Goal: Information Seeking & Learning: Learn about a topic

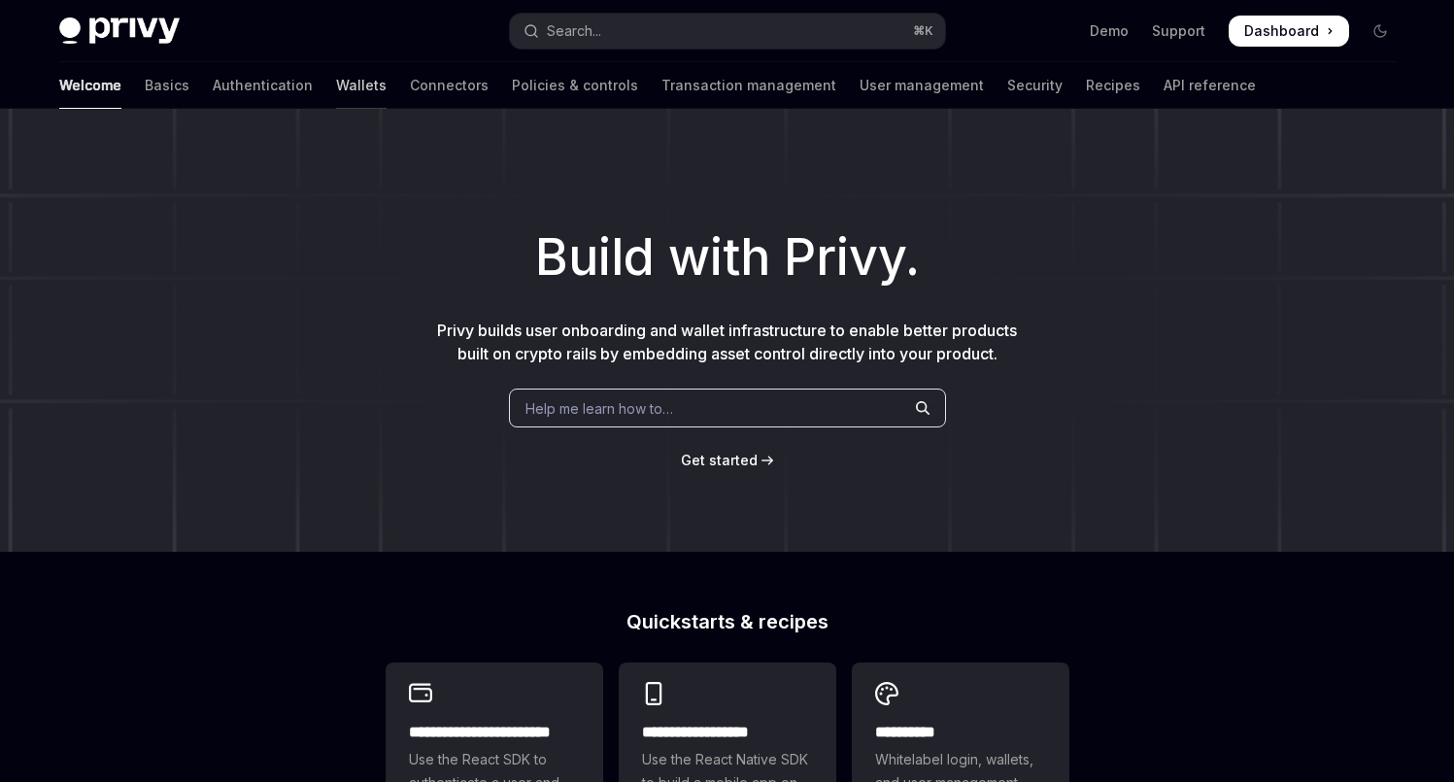
click at [336, 83] on link "Wallets" at bounding box center [361, 85] width 51 height 47
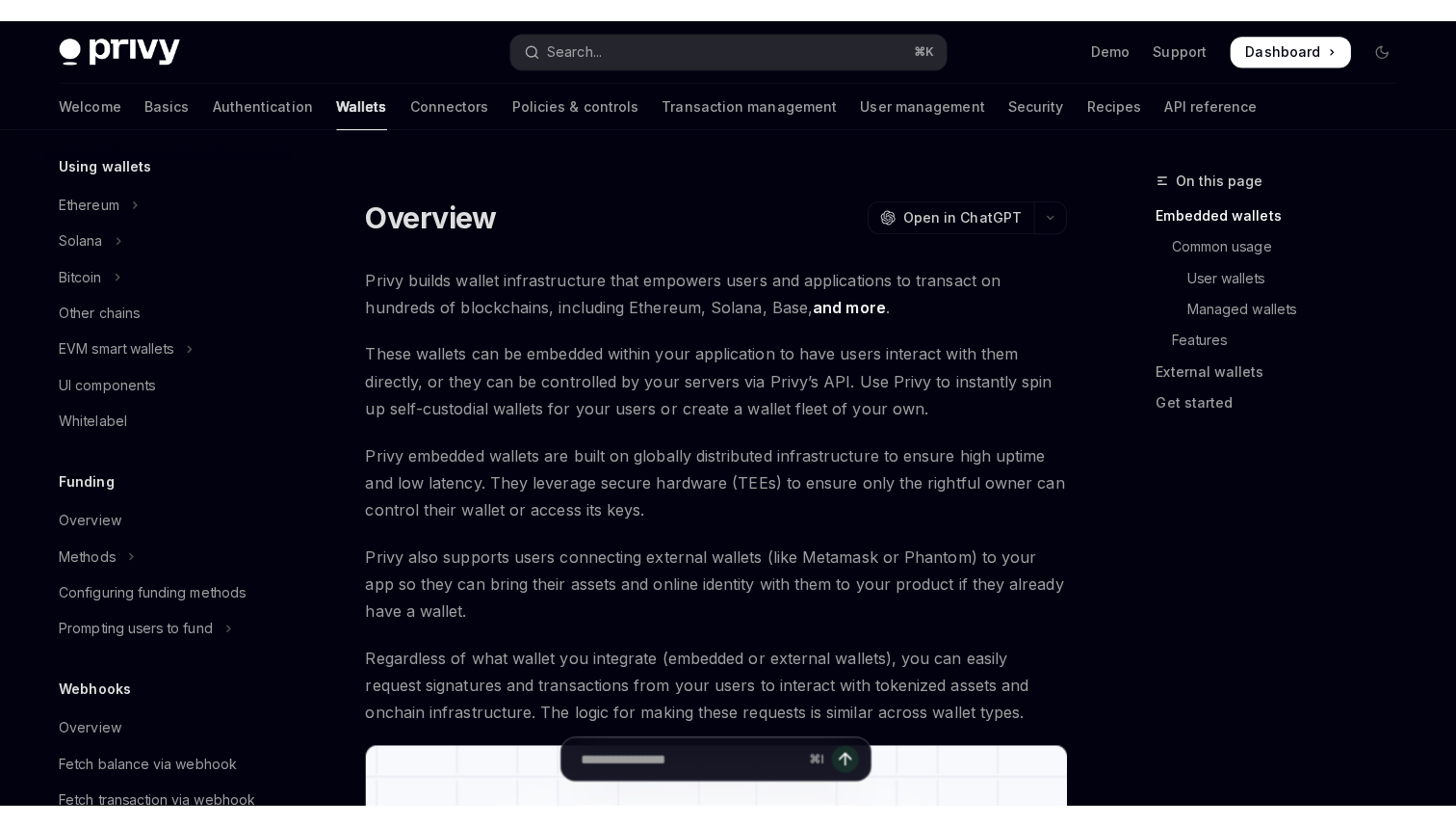
scroll to position [63, 0]
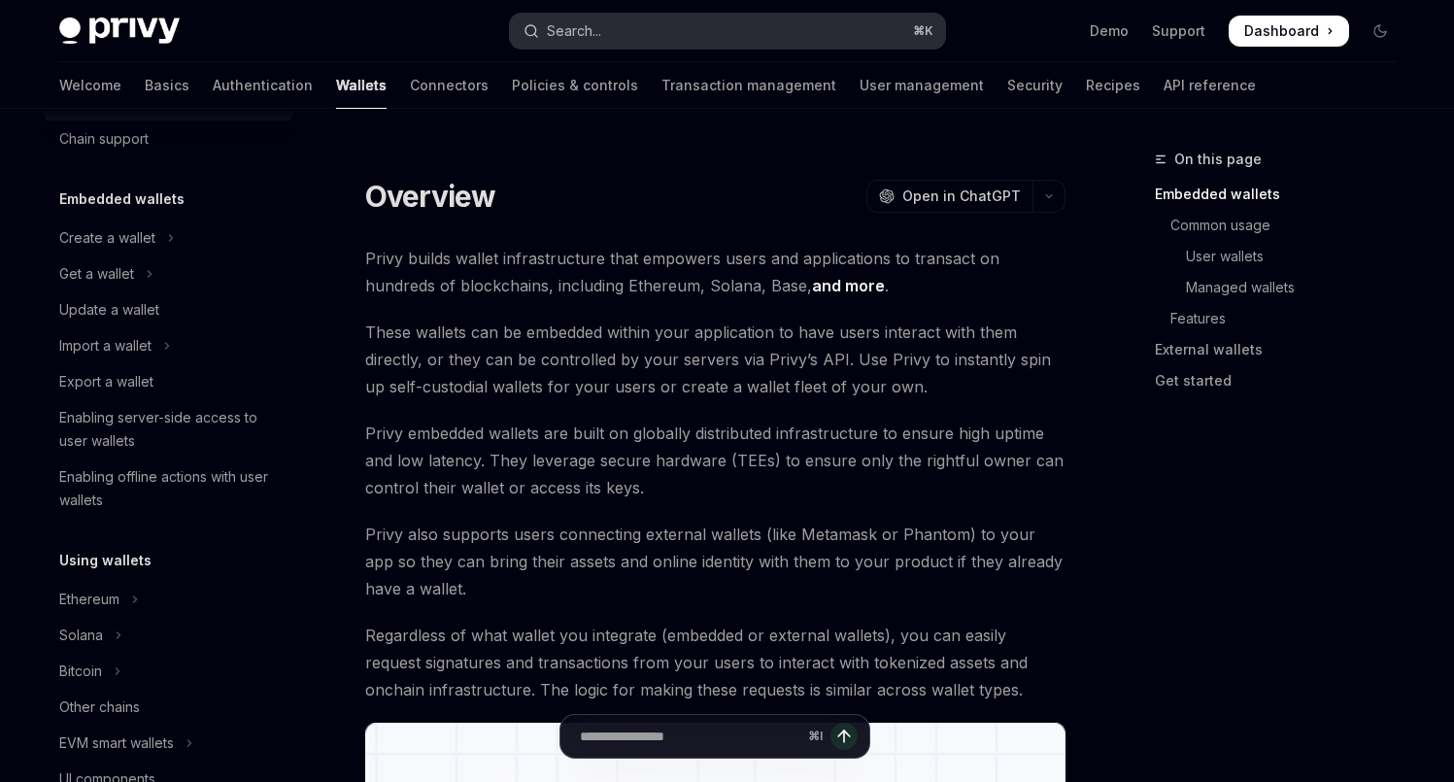
click at [620, 37] on button "Search... ⌘ K" at bounding box center [727, 31] width 435 height 35
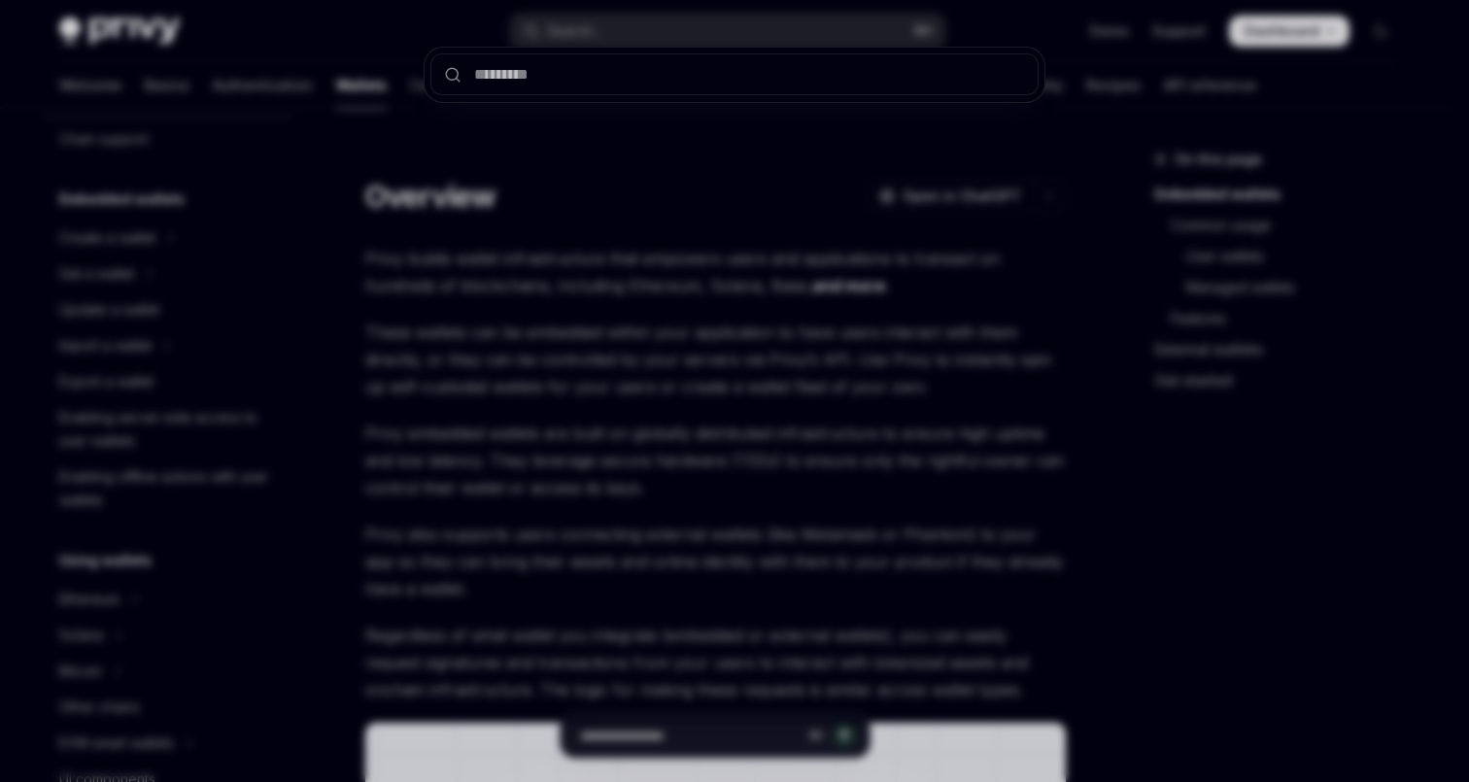
click at [431, 258] on div at bounding box center [734, 391] width 1469 height 782
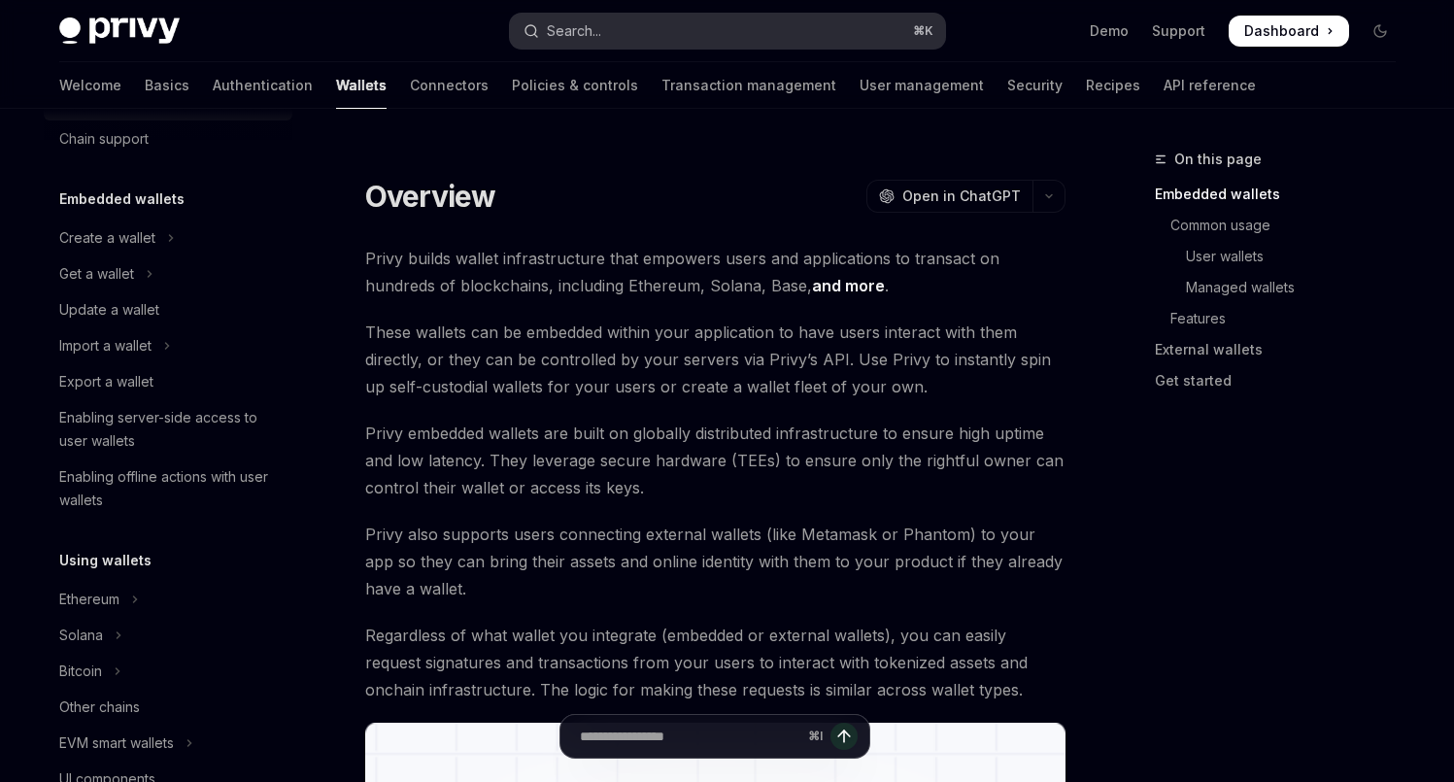
click at [609, 16] on button "Search... ⌘ K" at bounding box center [727, 31] width 435 height 35
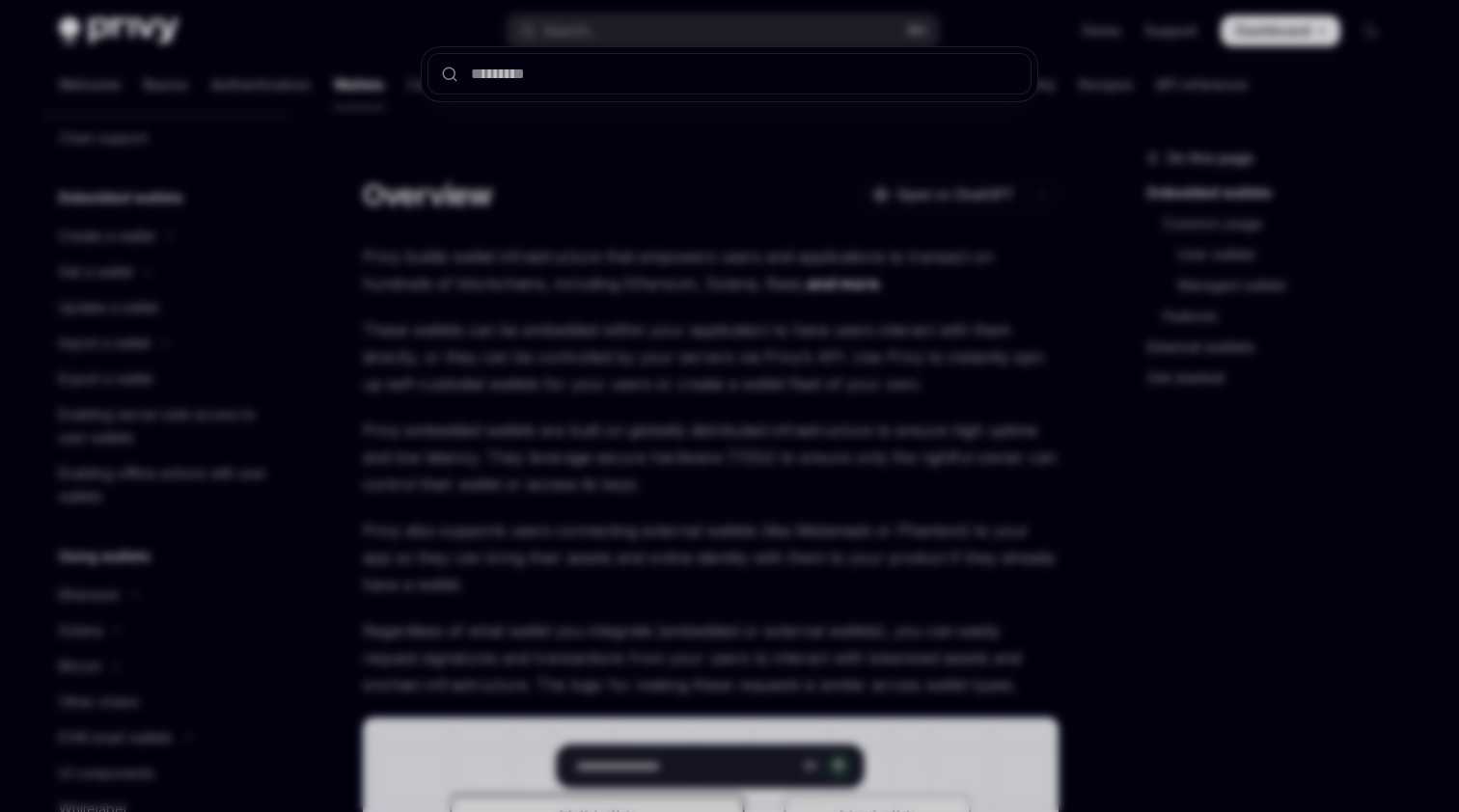
type textarea "*"
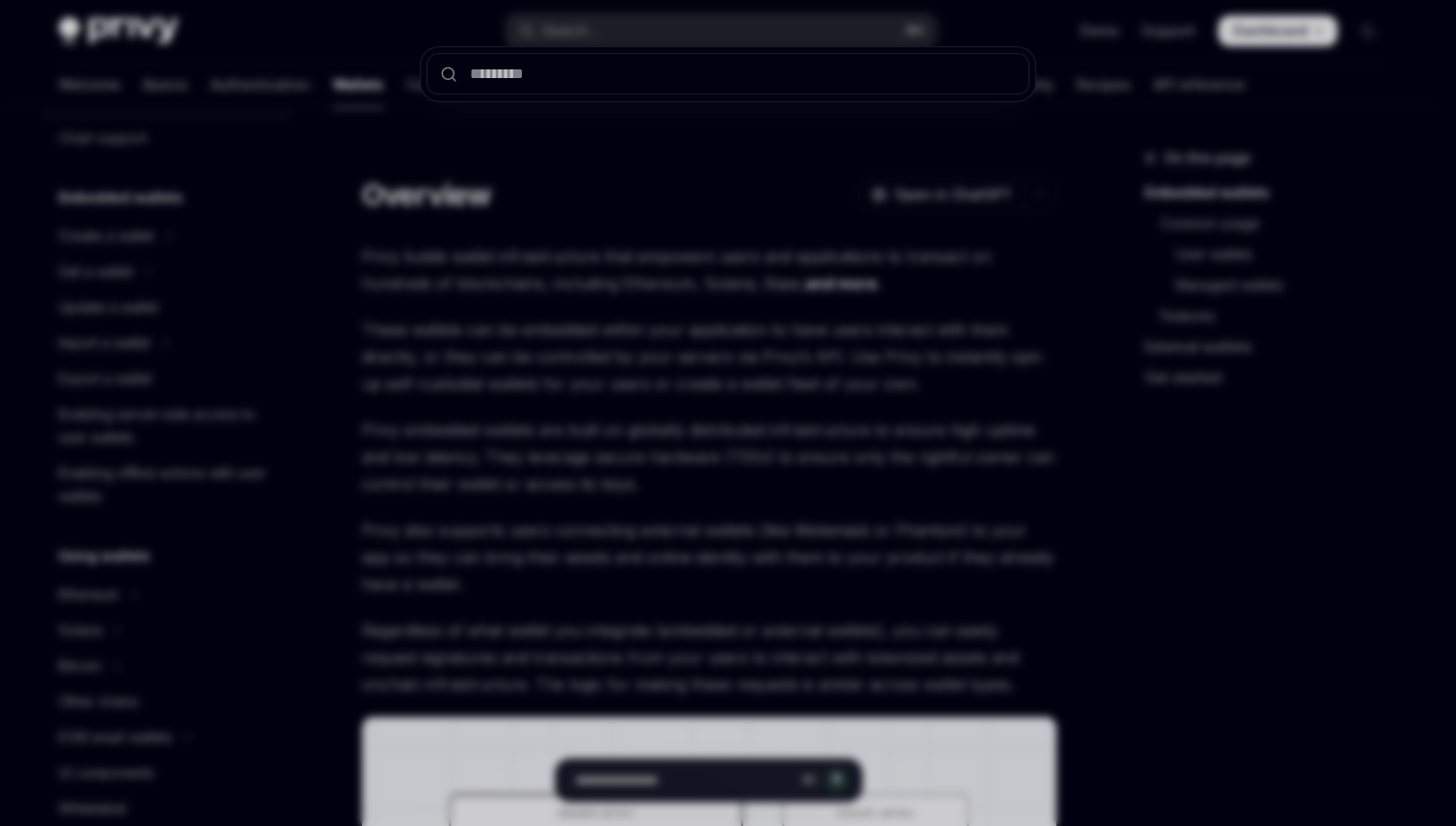
click at [585, 385] on div at bounding box center [728, 413] width 1456 height 826
